Goal: Use online tool/utility: Use online tool/utility

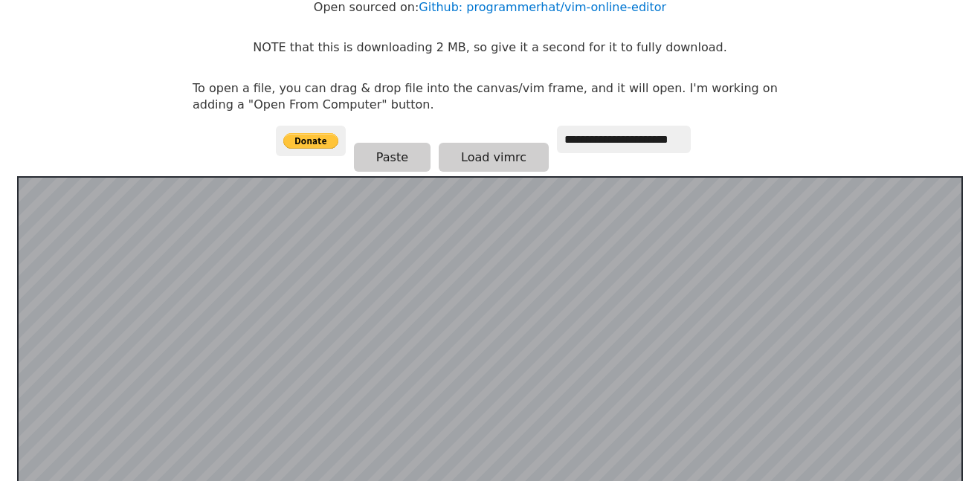
scroll to position [152, 0]
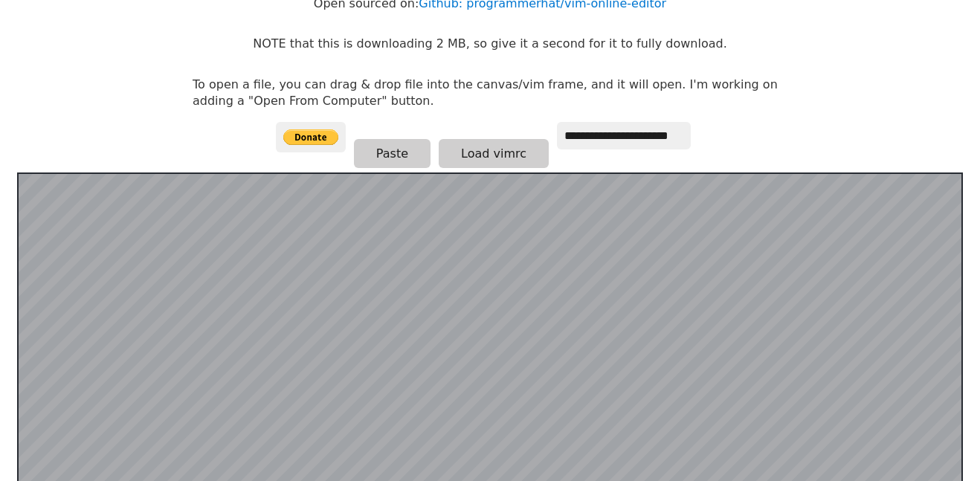
click at [700, 149] on input at bounding box center [699, 151] width 1 height 9
click at [358, 166] on button "Paste" at bounding box center [392, 153] width 77 height 29
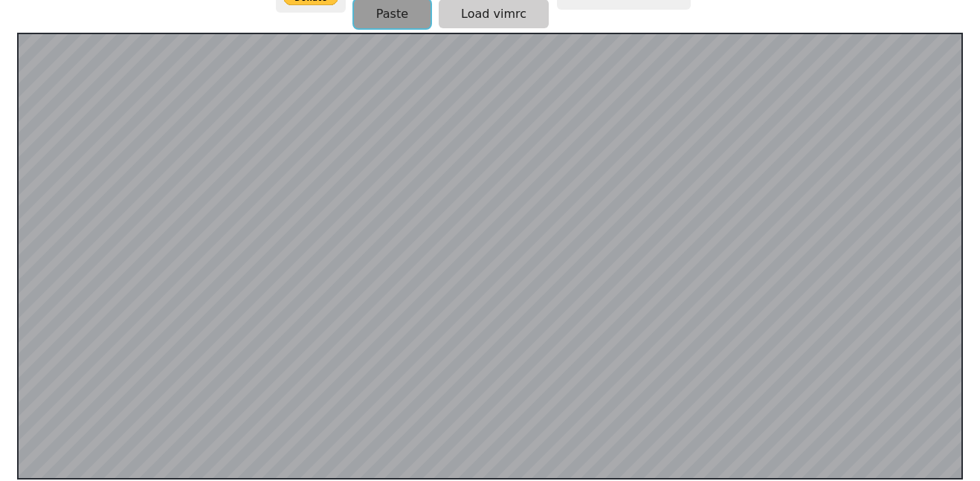
click at [375, 12] on button "Paste" at bounding box center [392, 13] width 77 height 29
click at [374, 13] on button "Paste" at bounding box center [392, 13] width 77 height 29
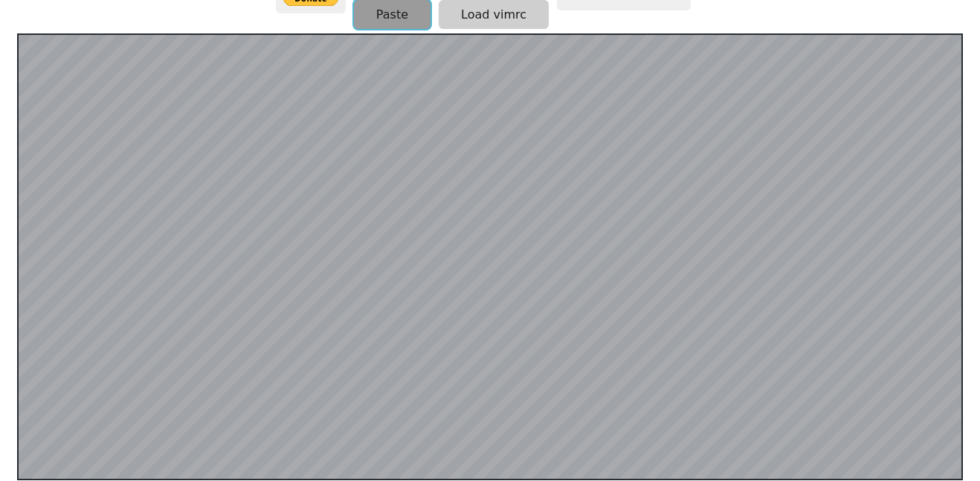
click at [374, 13] on button "Paste" at bounding box center [392, 14] width 77 height 29
click at [406, 19] on button "Paste" at bounding box center [392, 14] width 77 height 29
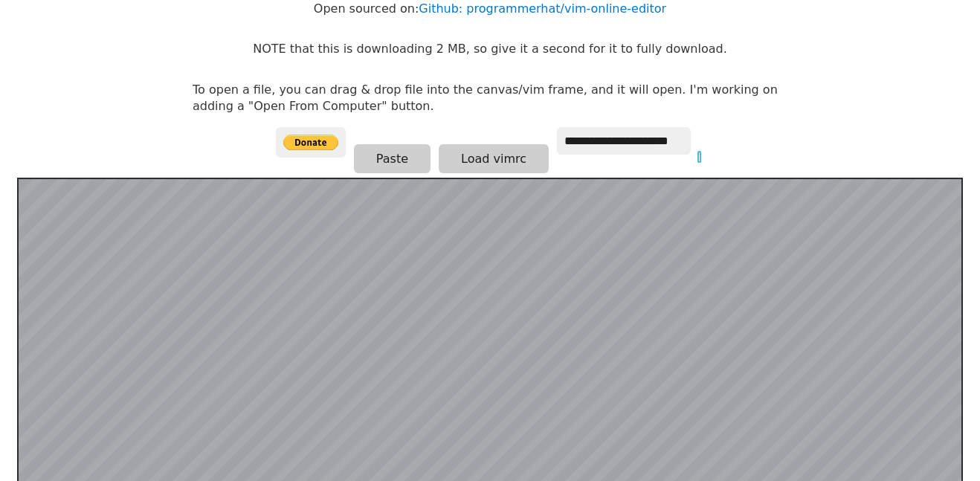
scroll to position [150, 0]
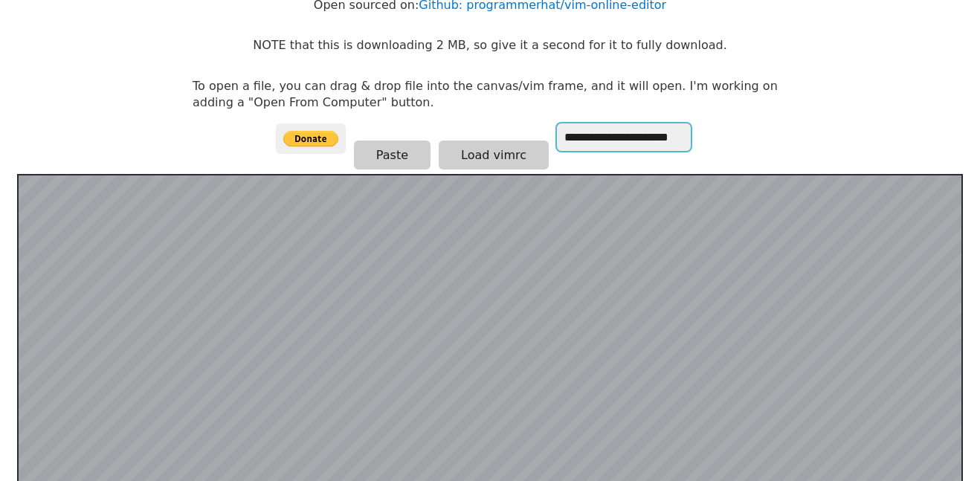
click at [628, 142] on input "**********" at bounding box center [624, 137] width 134 height 28
click at [627, 142] on input "**********" at bounding box center [624, 137] width 134 height 28
click at [577, 102] on p "To open a file, you can drag & drop file into the canvas/vim frame, and it will…" at bounding box center [490, 94] width 595 height 33
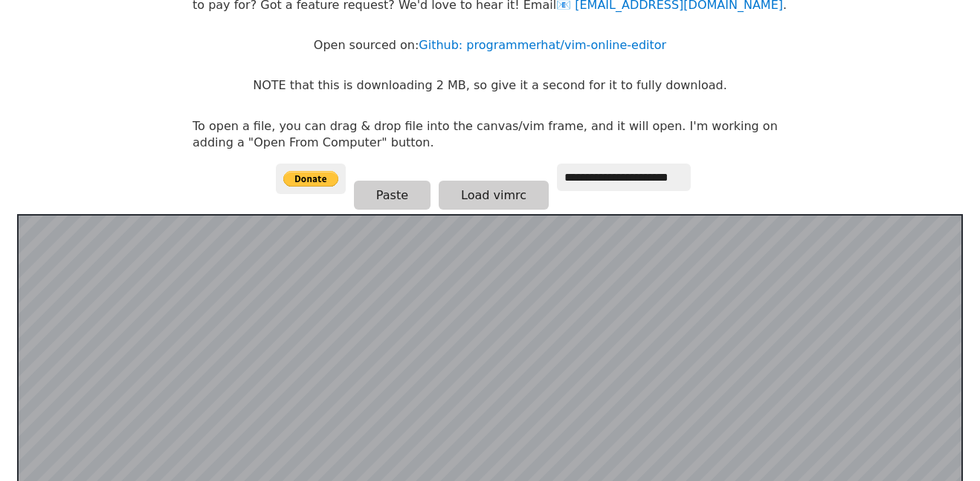
scroll to position [109, 0]
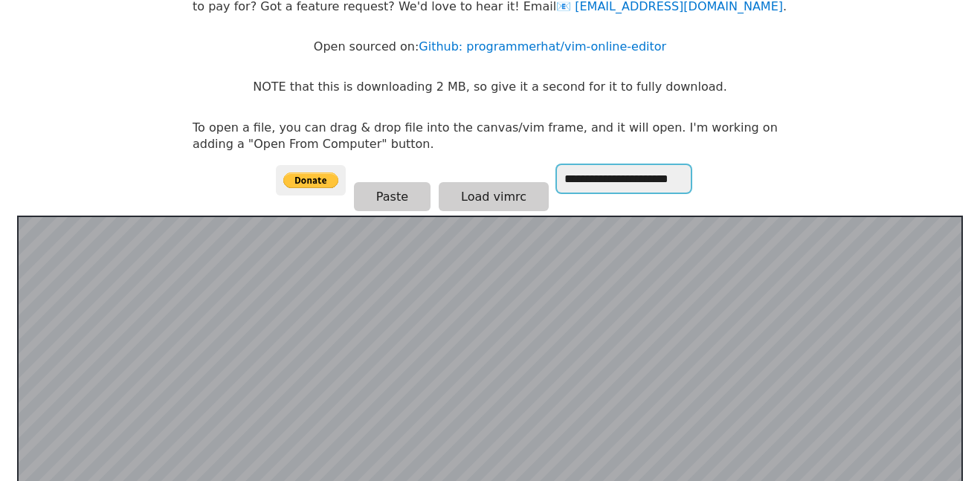
drag, startPoint x: 650, startPoint y: 182, endPoint x: 617, endPoint y: 182, distance: 32.7
click at [617, 182] on input "**********" at bounding box center [624, 179] width 134 height 28
click at [515, 130] on p "To open a file, you can drag & drop file into the canvas/vim frame, and it will…" at bounding box center [490, 136] width 595 height 33
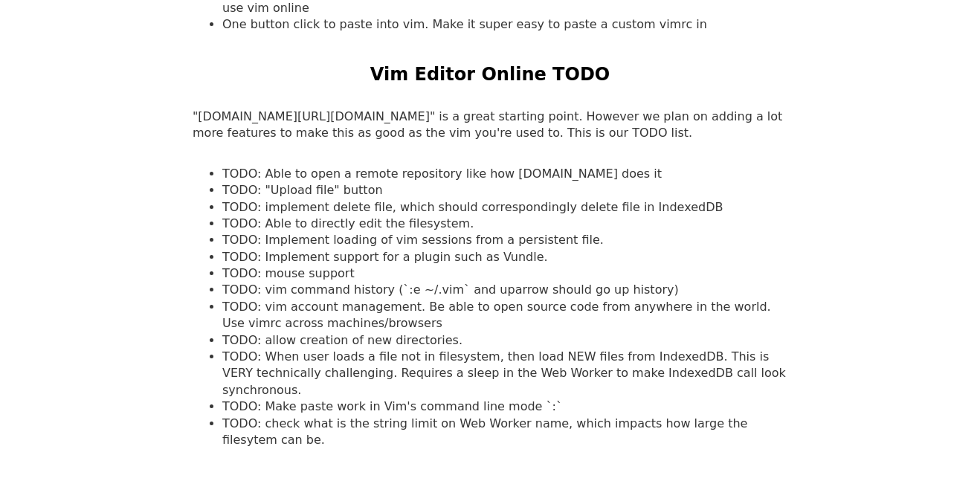
scroll to position [1352, 0]
click at [724, 199] on li "TODO: implement delete file, which should correspondingly delete file in Indexe…" at bounding box center [504, 207] width 565 height 16
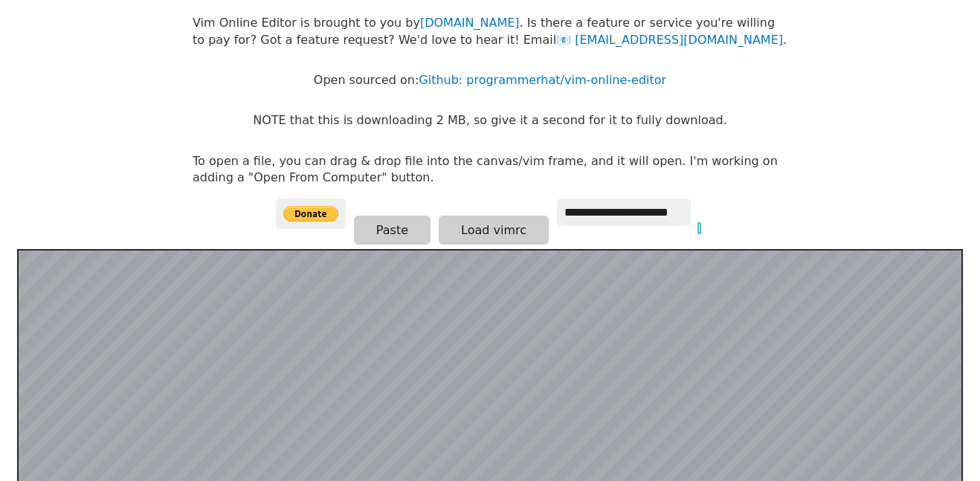
scroll to position [291, 0]
